Goal: Information Seeking & Learning: Learn about a topic

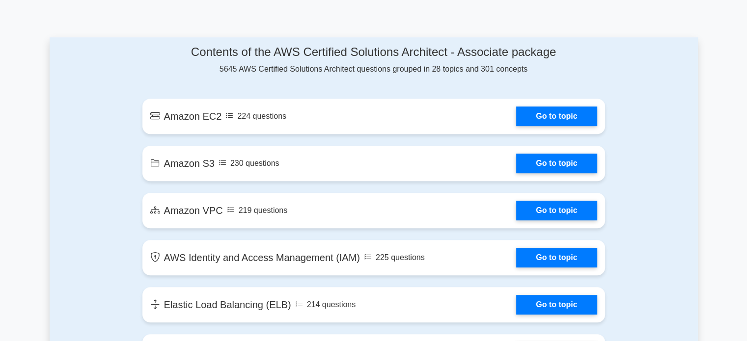
scroll to position [507, 0]
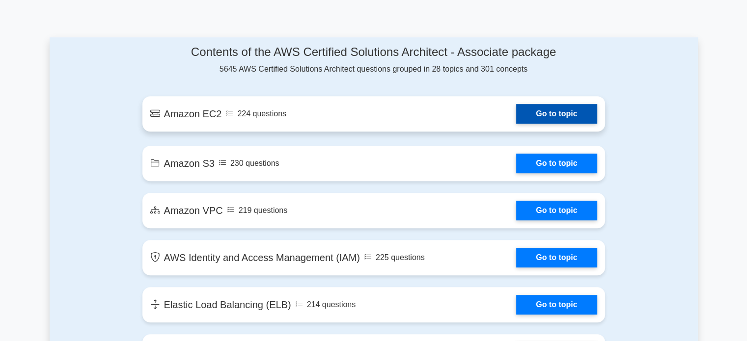
click at [532, 110] on link "Go to topic" at bounding box center [556, 114] width 81 height 20
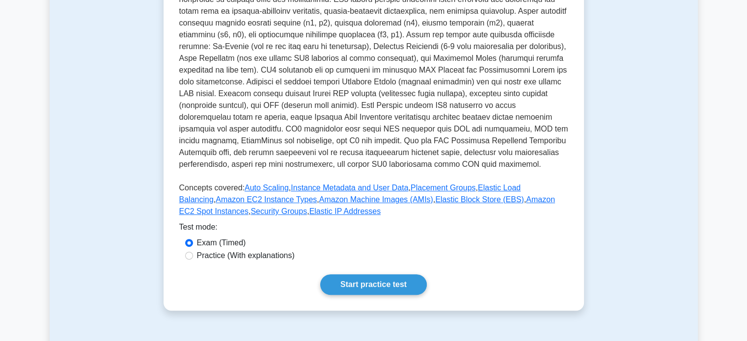
scroll to position [236, 0]
click at [236, 259] on label "Practice (With explanations)" at bounding box center [246, 256] width 98 height 12
click at [193, 259] on input "Practice (With explanations)" at bounding box center [189, 256] width 8 height 8
radio input "true"
click at [341, 291] on link "Start practice test" at bounding box center [373, 285] width 107 height 21
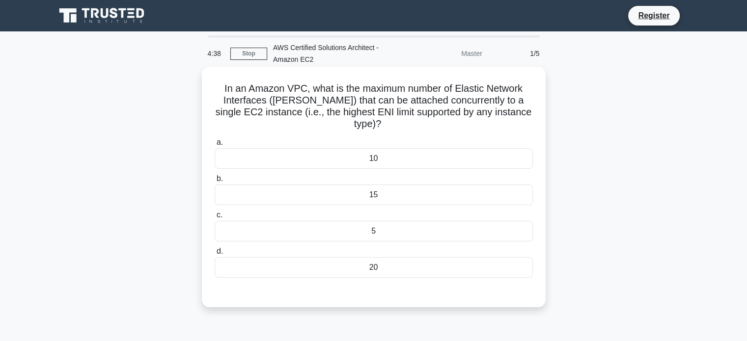
click at [349, 257] on div "20" at bounding box center [374, 267] width 318 height 21
click at [215, 255] on input "d. 20" at bounding box center [215, 252] width 0 height 6
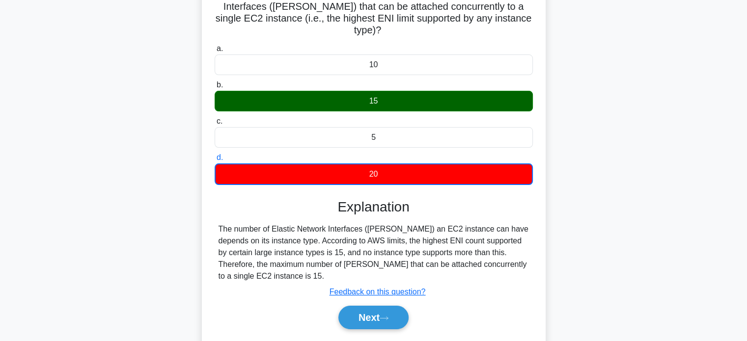
scroll to position [94, 0]
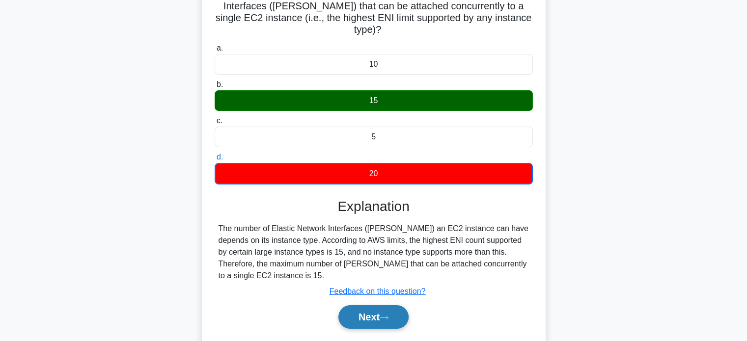
click at [369, 306] on button "Next" at bounding box center [373, 318] width 70 height 24
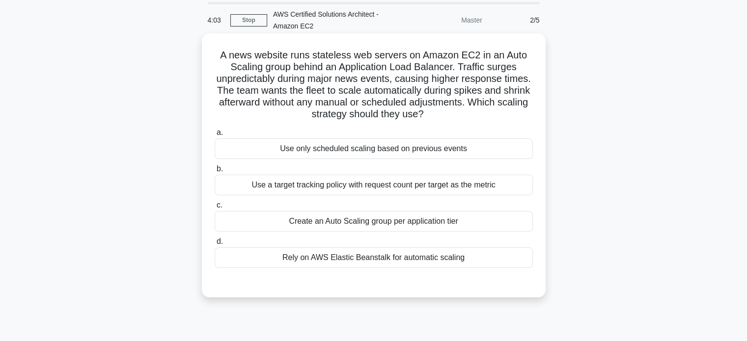
scroll to position [34, 0]
click at [427, 222] on div "Create an Auto Scaling group per application tier" at bounding box center [374, 220] width 318 height 21
click at [215, 208] on input "c. Create an Auto Scaling group per application tier" at bounding box center [215, 204] width 0 height 6
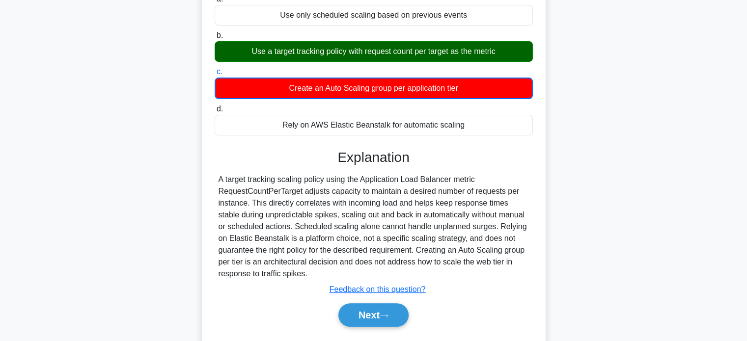
scroll to position [171, 0]
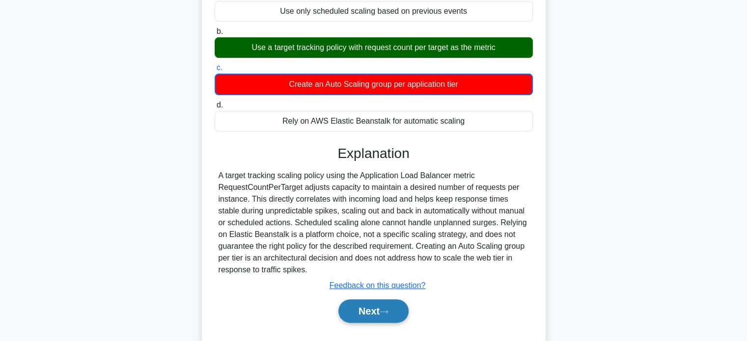
click at [374, 306] on button "Next" at bounding box center [373, 312] width 70 height 24
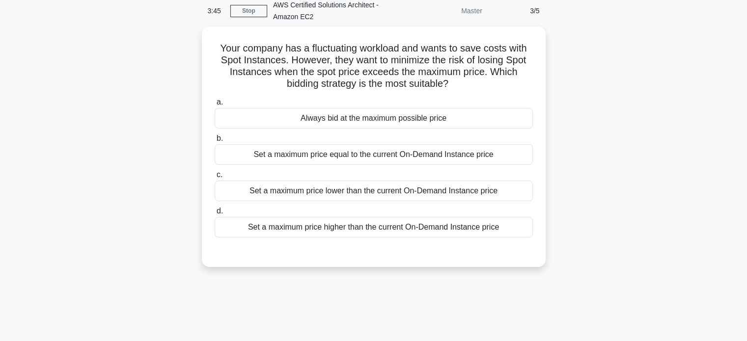
scroll to position [40, 0]
click at [375, 235] on div "Set a maximum price higher than the current On-Demand Instance price" at bounding box center [374, 227] width 318 height 21
click at [215, 215] on input "d. Set a maximum price higher than the current On-Demand Instance price" at bounding box center [215, 211] width 0 height 6
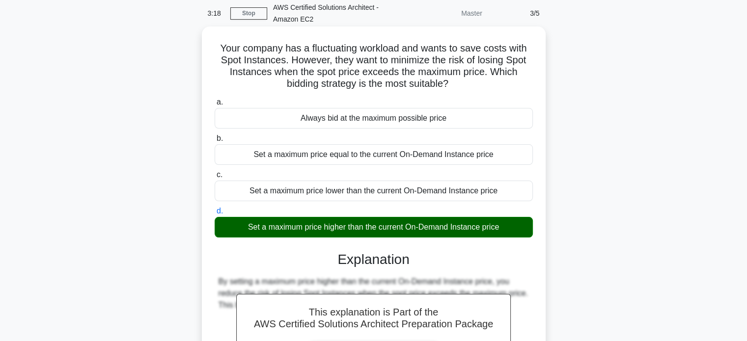
scroll to position [189, 0]
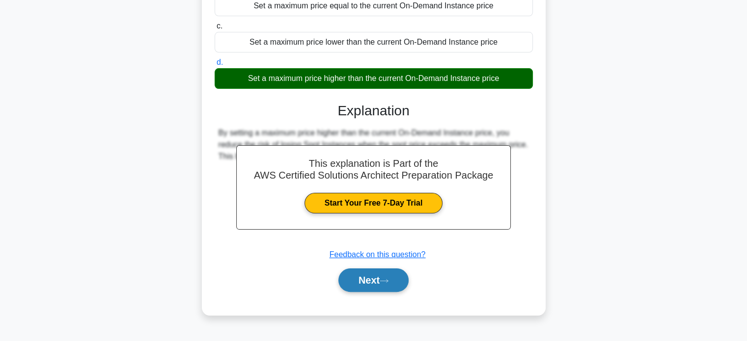
click at [375, 284] on button "Next" at bounding box center [373, 281] width 70 height 24
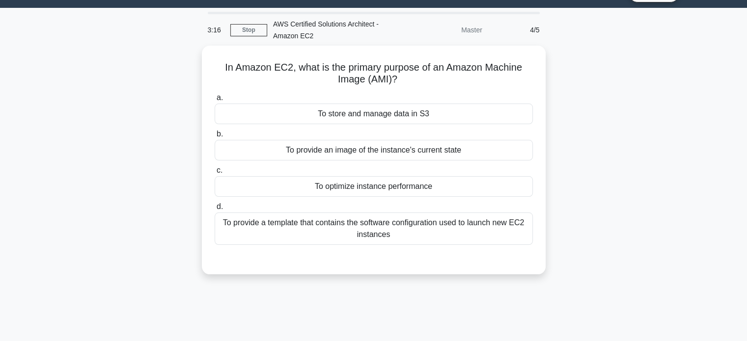
scroll to position [0, 0]
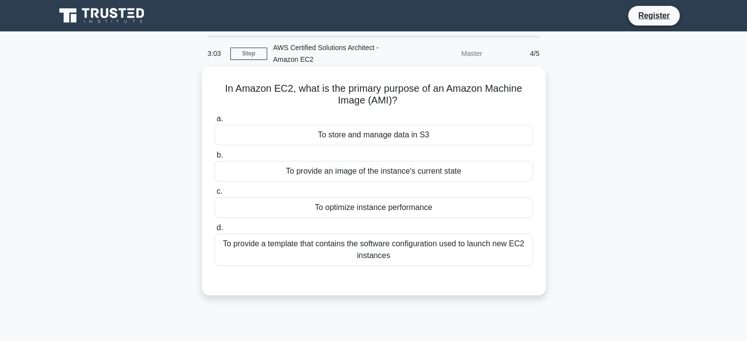
click at [370, 249] on div "To provide a template that contains the software configuration used to launch n…" at bounding box center [374, 250] width 318 height 32
click at [215, 231] on input "d. To provide a template that contains the software configuration used to launc…" at bounding box center [215, 228] width 0 height 6
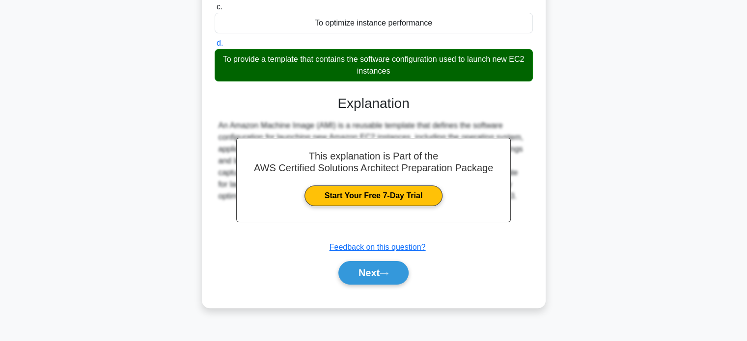
scroll to position [189, 0]
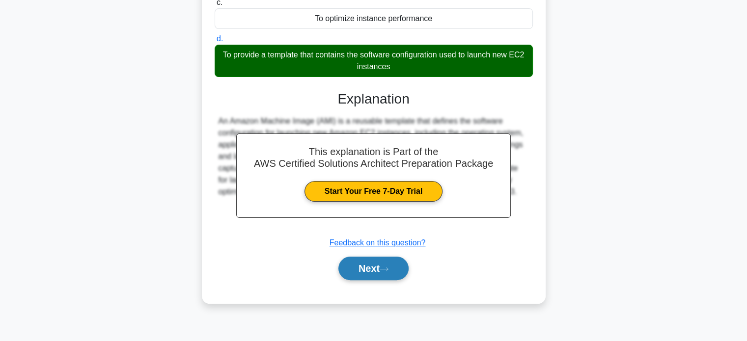
click at [372, 263] on button "Next" at bounding box center [373, 269] width 70 height 24
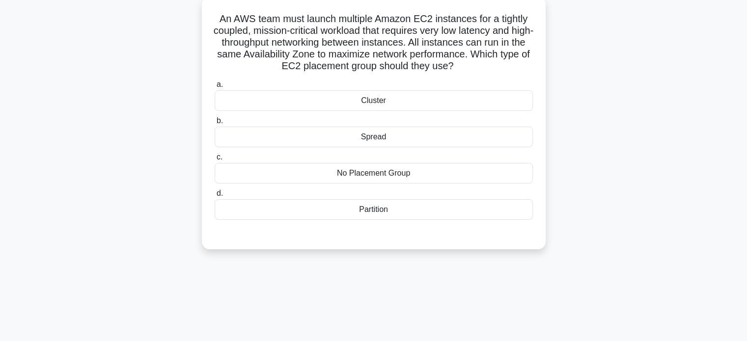
scroll to position [71, 0]
click at [403, 98] on div "Cluster" at bounding box center [374, 99] width 318 height 21
click at [215, 87] on input "a. Cluster" at bounding box center [215, 84] width 0 height 6
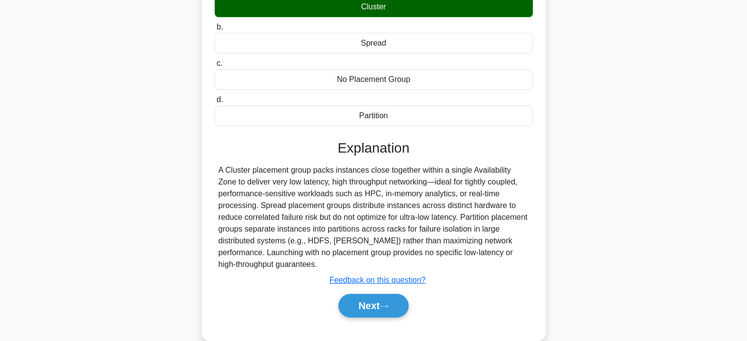
scroll to position [189, 0]
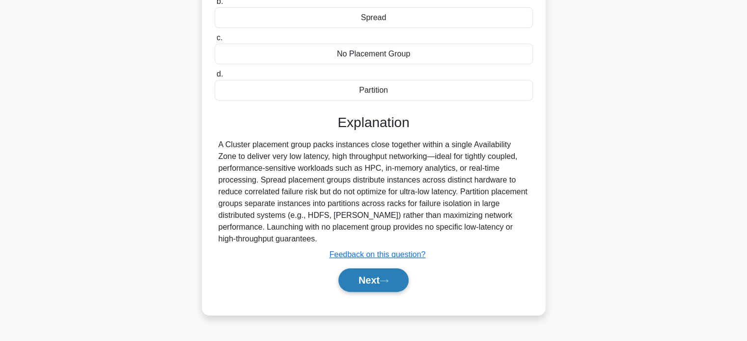
click at [367, 281] on button "Next" at bounding box center [373, 281] width 70 height 24
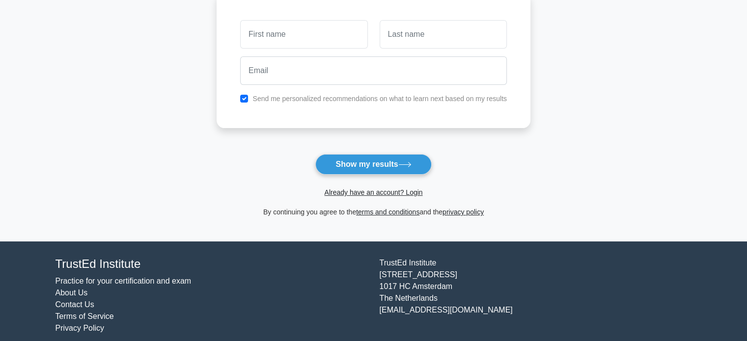
scroll to position [143, 0]
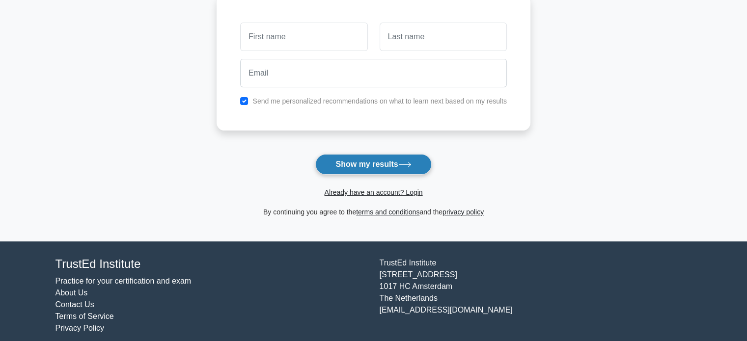
click at [377, 160] on button "Show my results" at bounding box center [373, 164] width 116 height 21
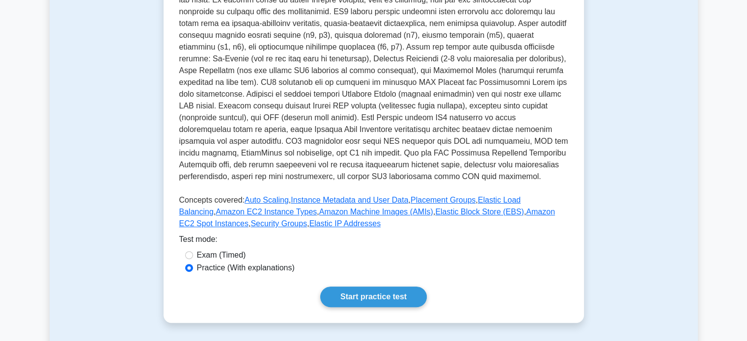
scroll to position [236, 0]
